Goal: Task Accomplishment & Management: Complete application form

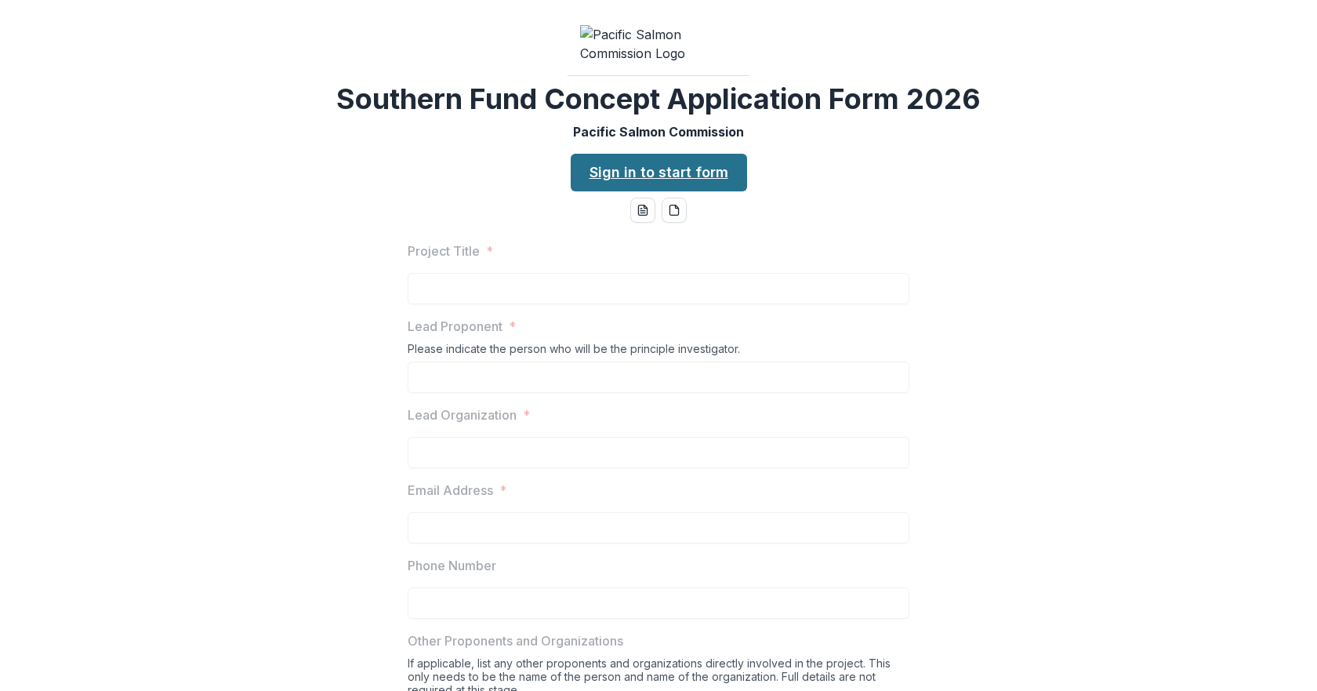
click at [640, 191] on link "Sign in to start form" at bounding box center [659, 173] width 176 height 38
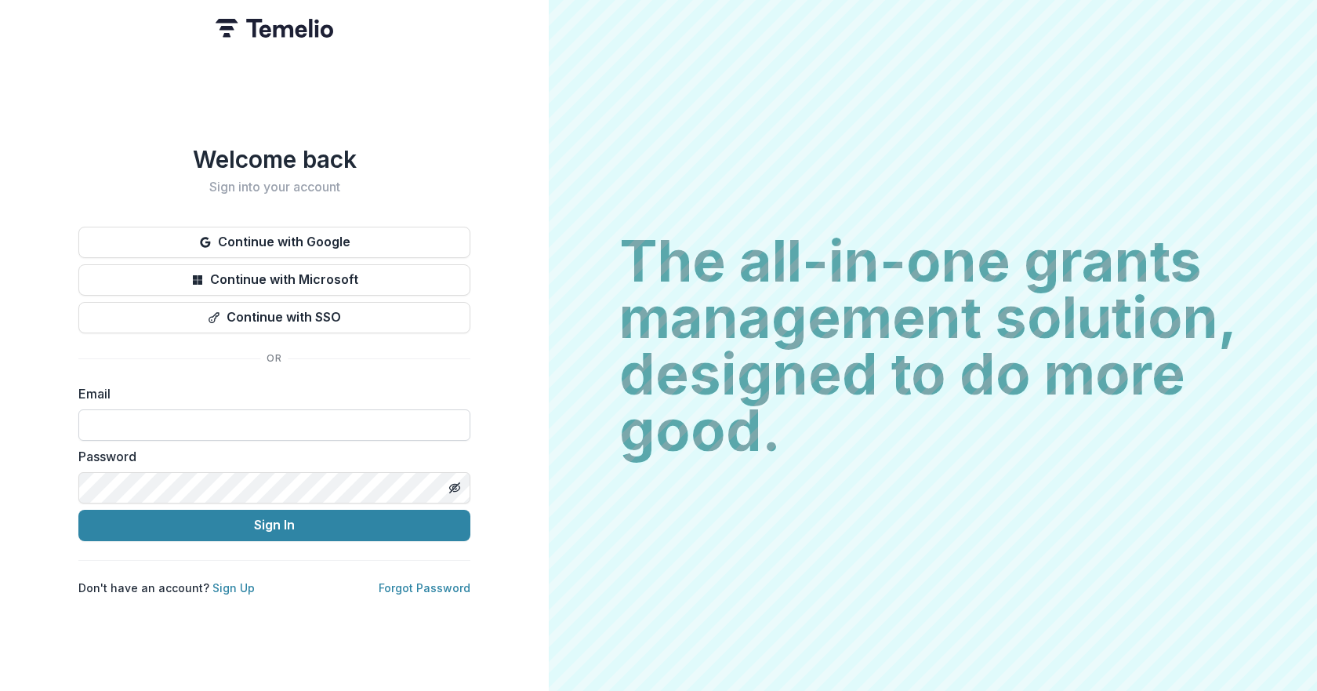
click at [323, 417] on input at bounding box center [274, 424] width 392 height 31
type input "**********"
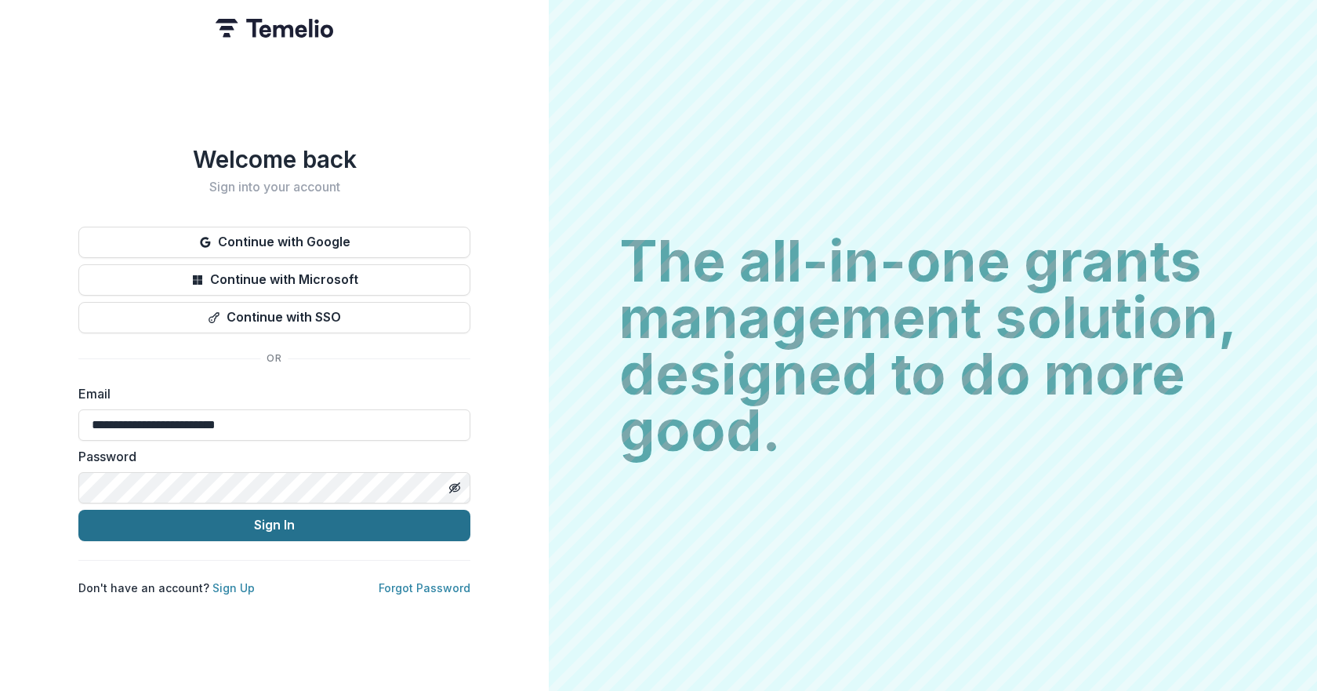
click at [299, 517] on button "Sign In" at bounding box center [274, 525] width 392 height 31
